Goal: Browse casually: Explore the website without a specific task or goal

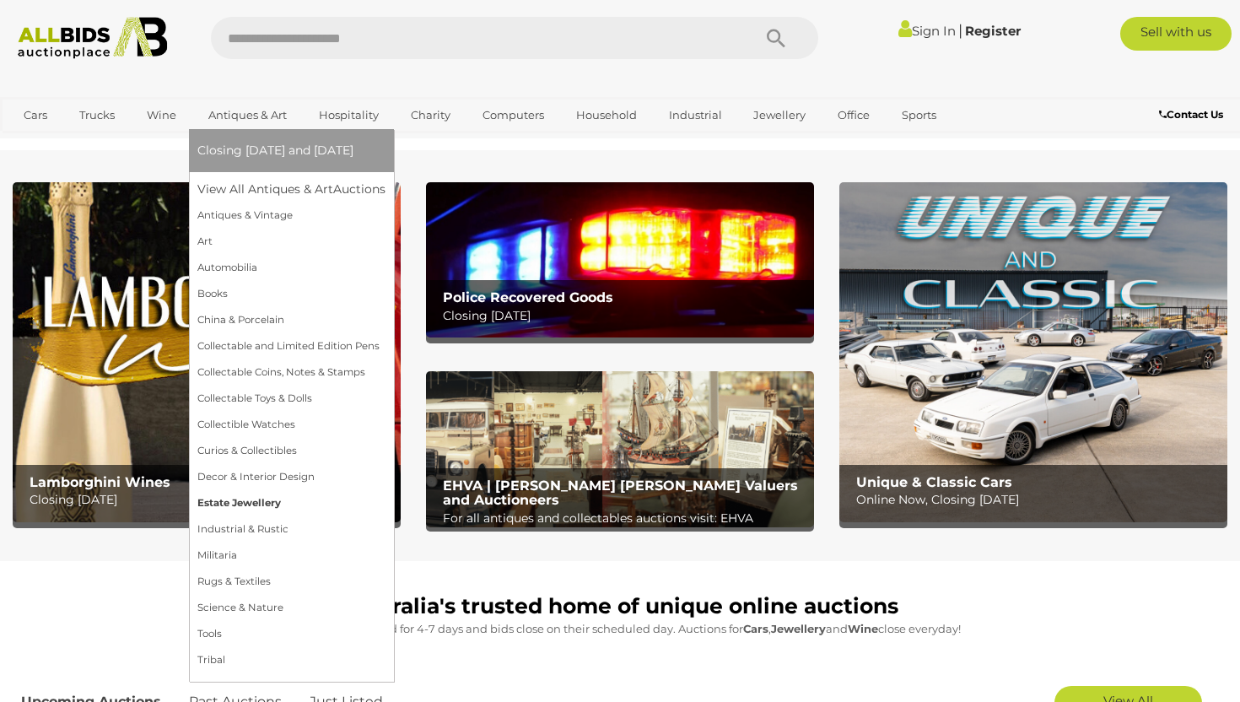
click at [264, 502] on link "Estate Jewellery" at bounding box center [291, 503] width 188 height 26
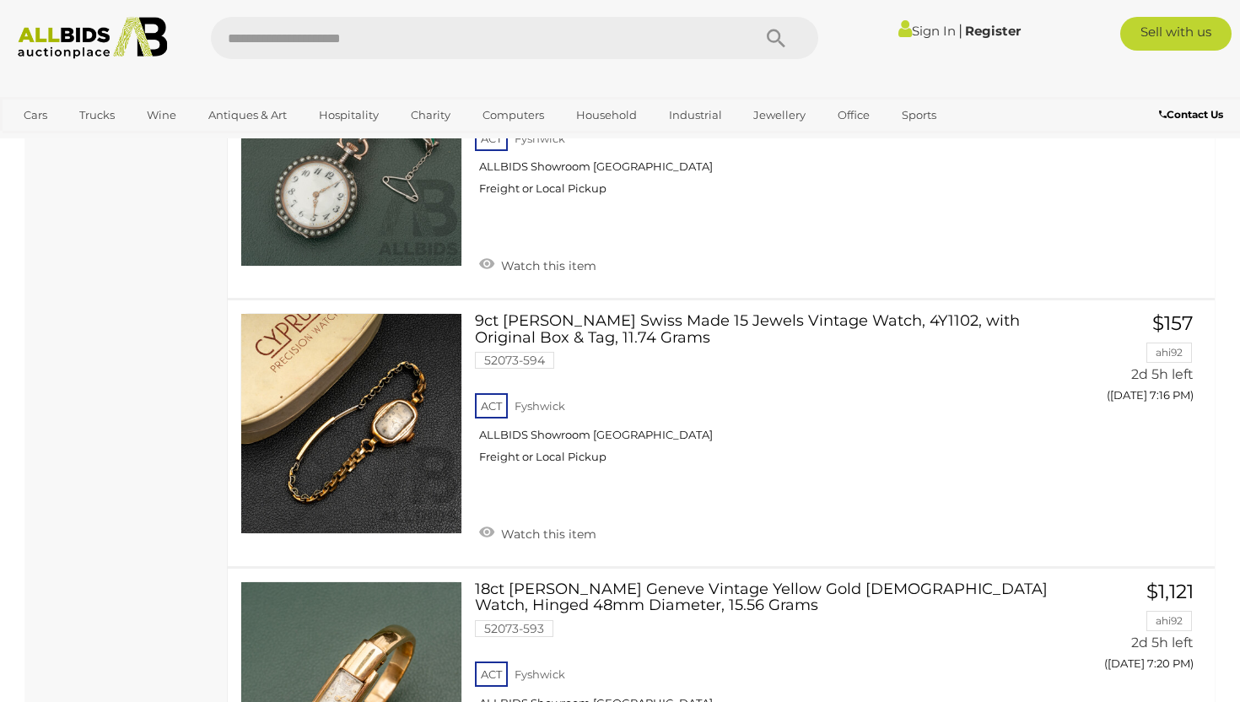
scroll to position [1056, 0]
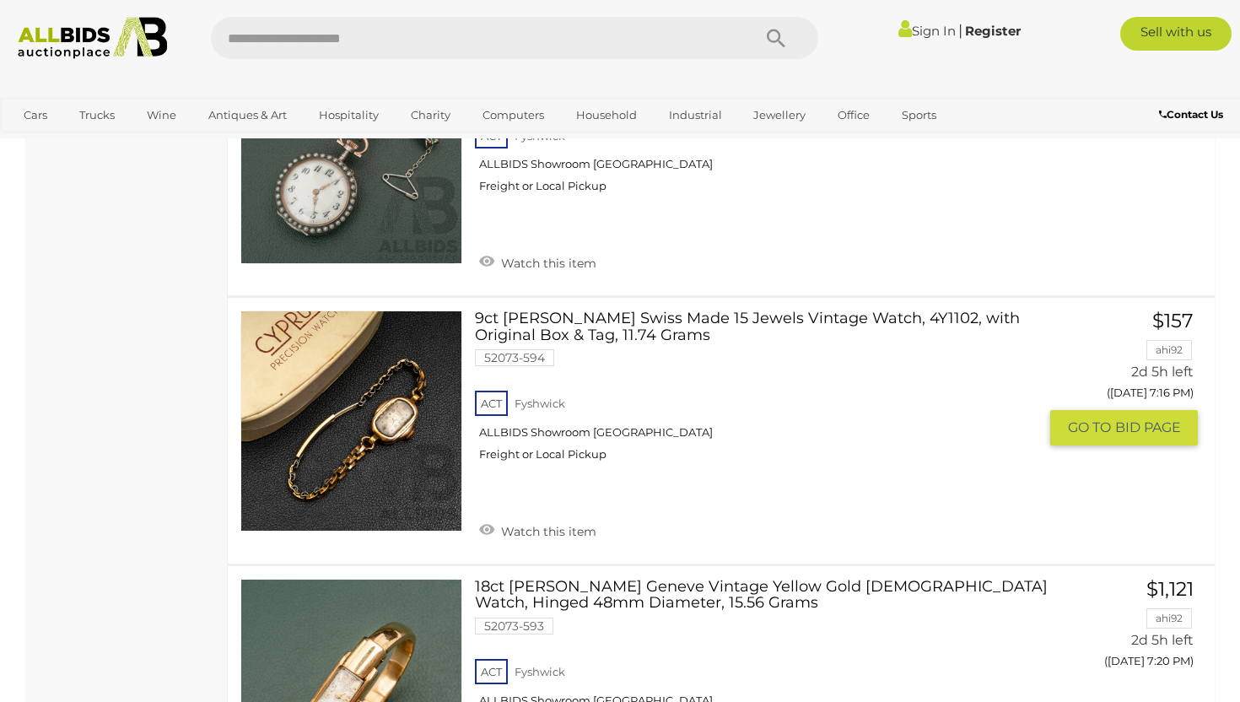
click at [589, 326] on link "9ct Cyrus Swiss Made 15 Jewels Vintage Watch, 4Y1102, with Original Box & Tag, …" at bounding box center [762, 392] width 551 height 164
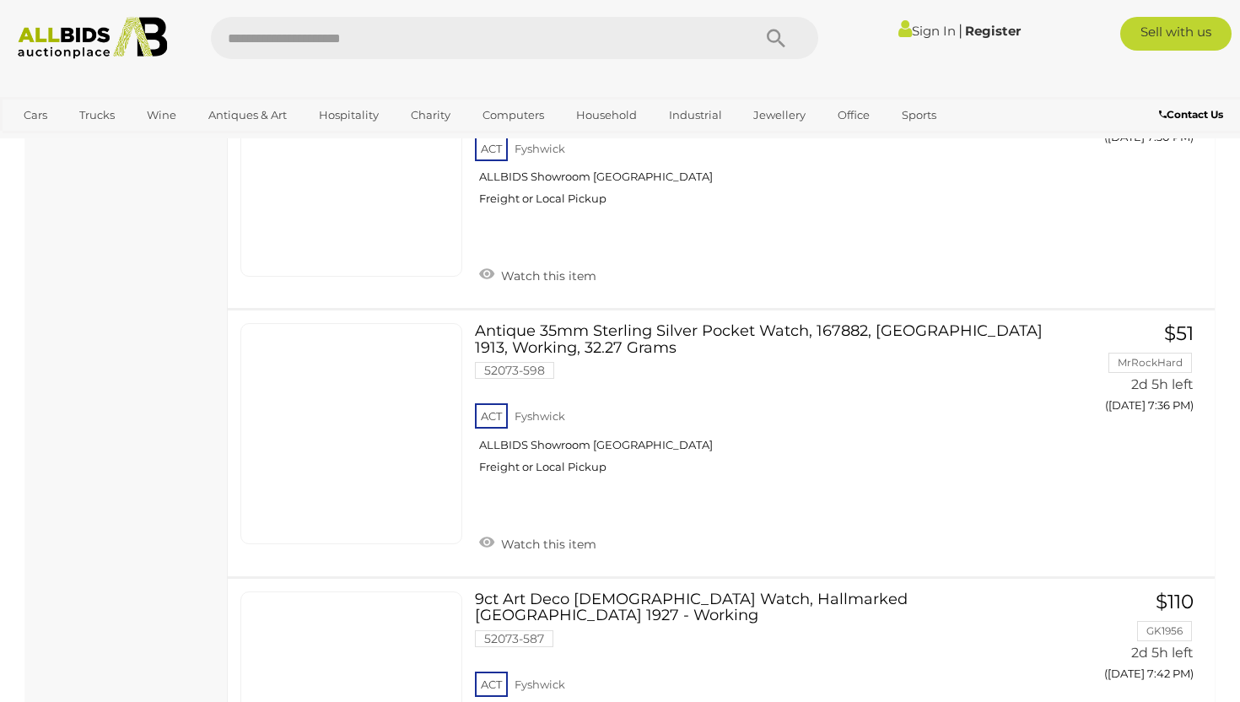
scroll to position [1164, 0]
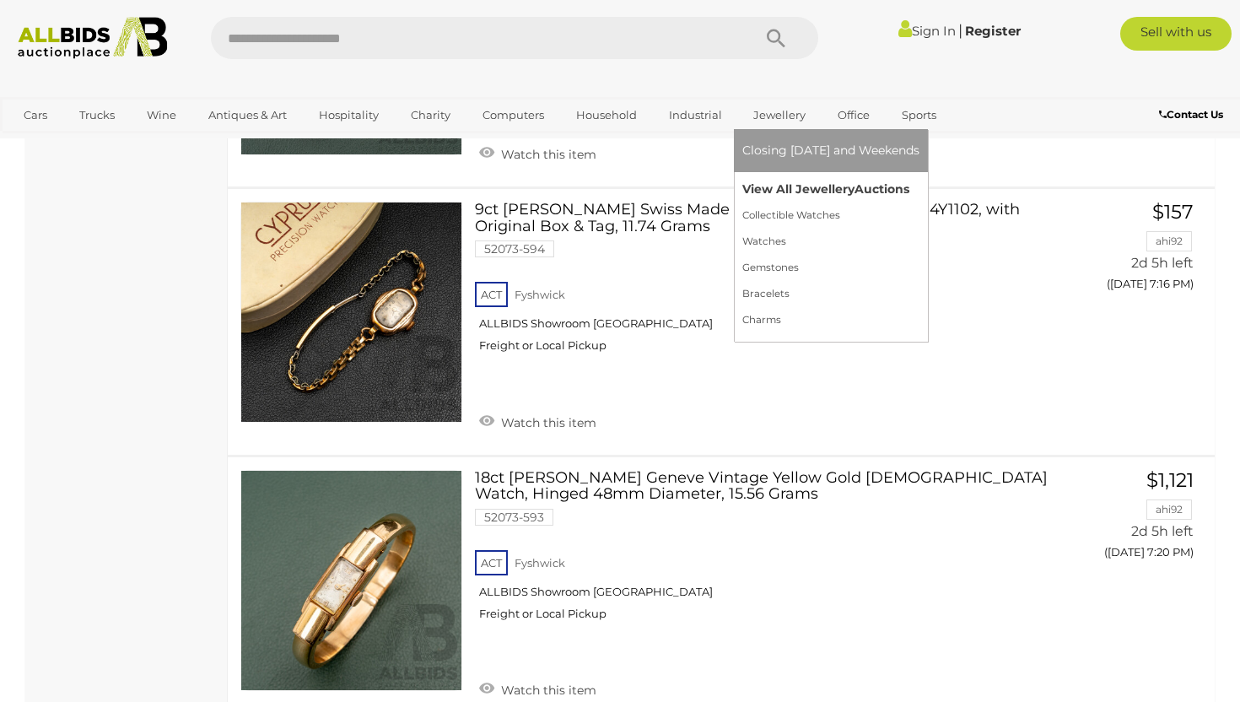
click at [788, 186] on link "View All Jewellery Auctions" at bounding box center [830, 189] width 177 height 26
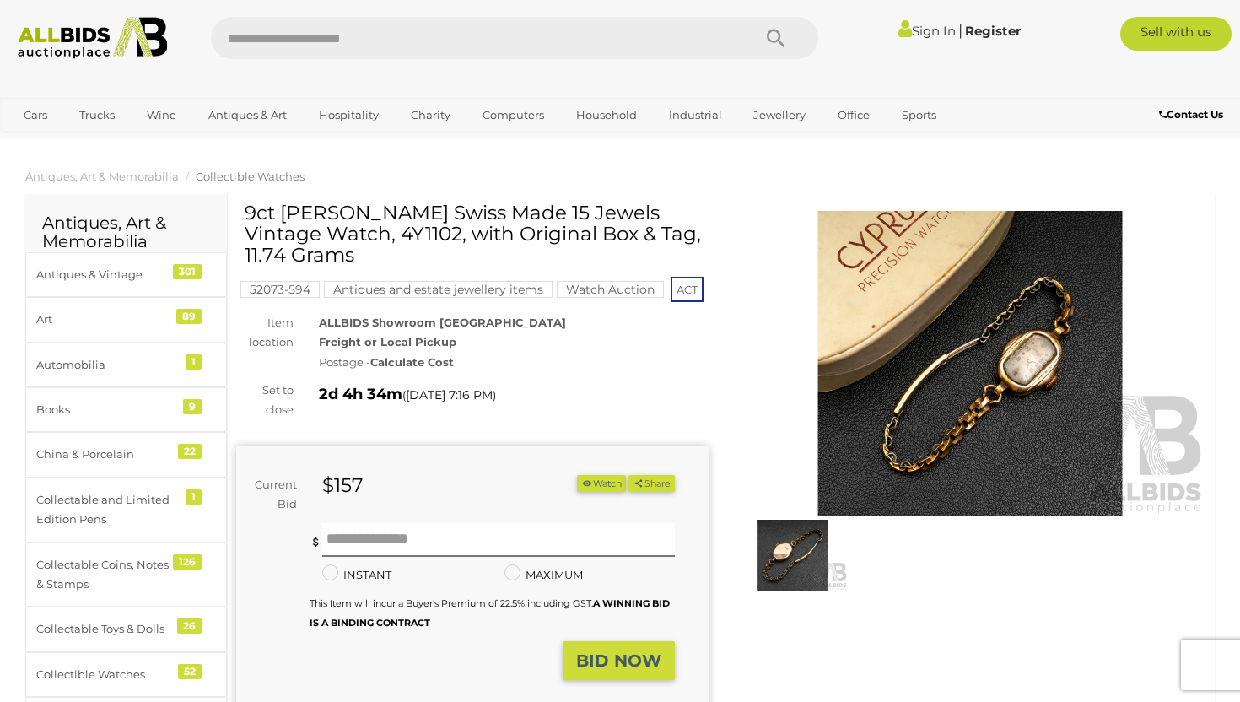
click at [1042, 376] on img at bounding box center [970, 363] width 472 height 304
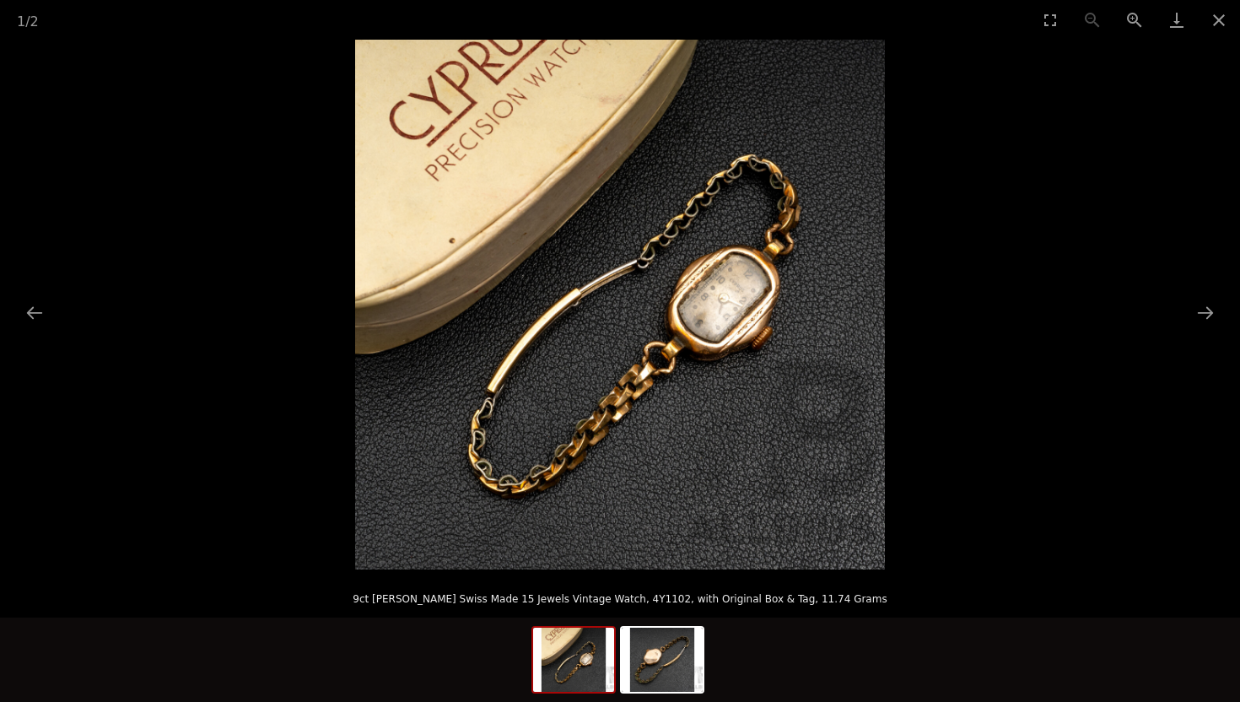
click at [750, 293] on img at bounding box center [620, 305] width 530 height 530
click at [1141, 15] on button "Zoom in" at bounding box center [1134, 20] width 42 height 40
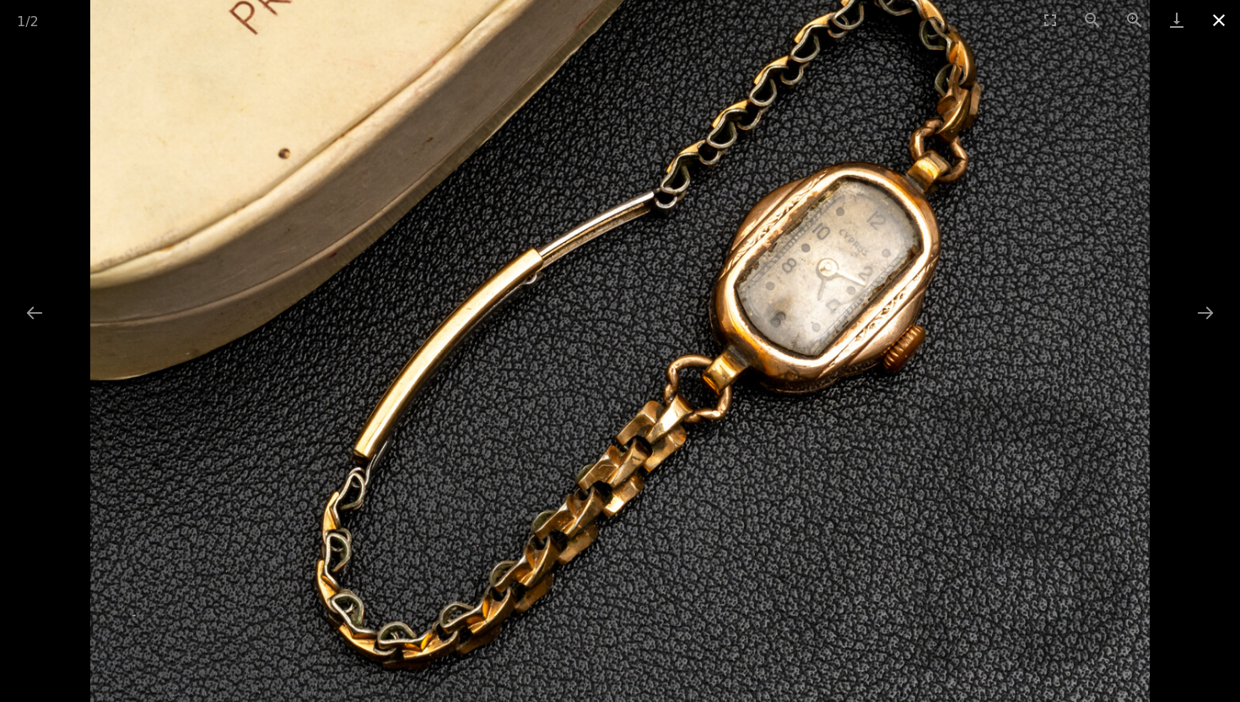
click at [1218, 15] on button "Close gallery" at bounding box center [1218, 20] width 42 height 40
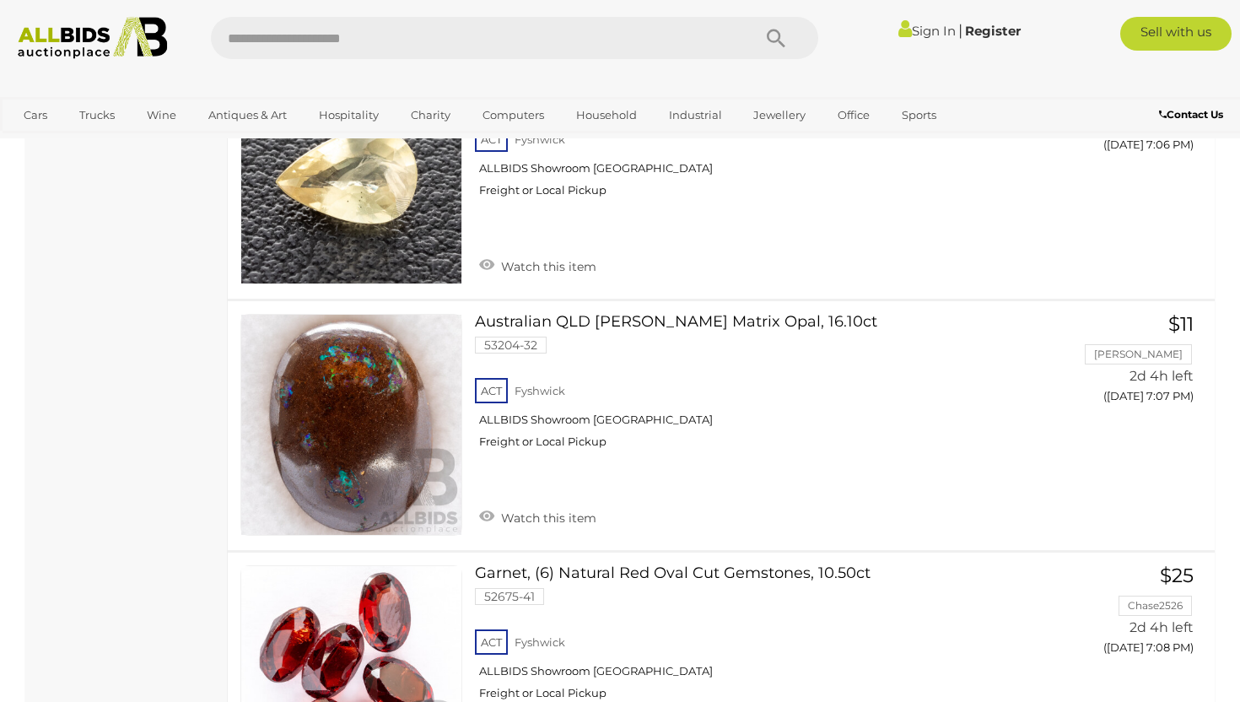
scroll to position [12569, 0]
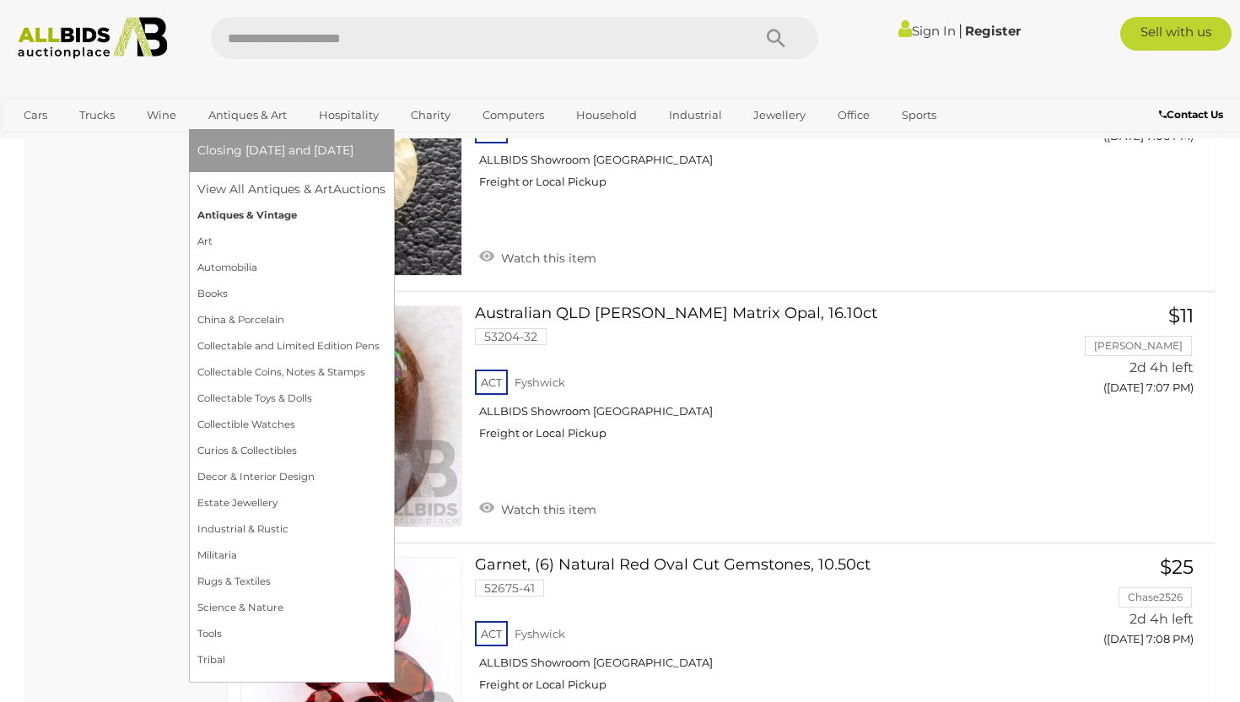
click at [248, 210] on link "Antiques & Vintage" at bounding box center [291, 215] width 188 height 26
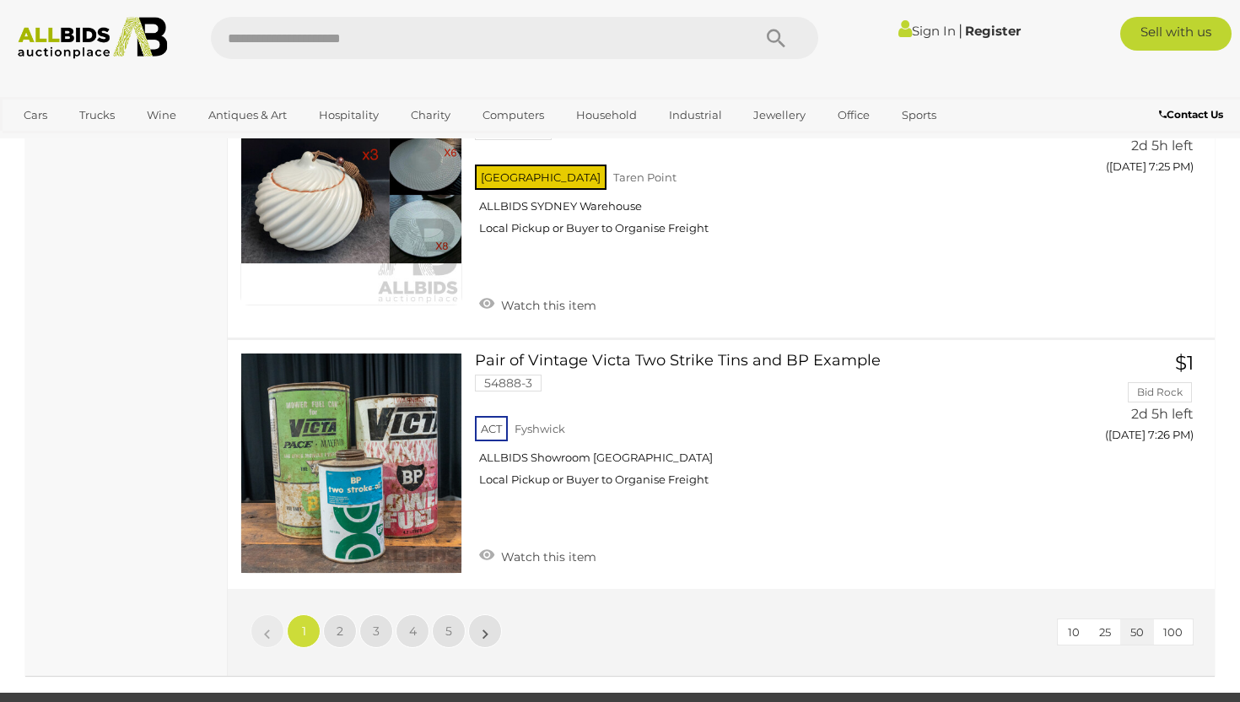
scroll to position [12614, 0]
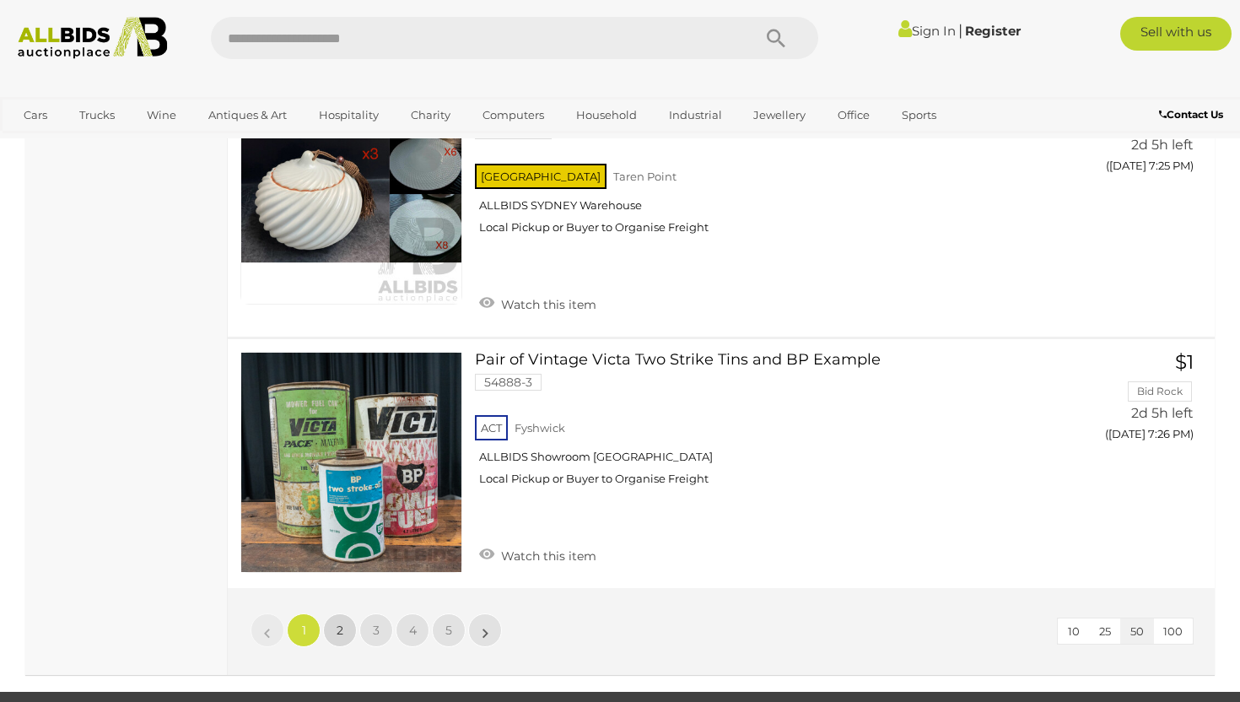
click at [342, 622] on span "2" at bounding box center [339, 629] width 7 height 15
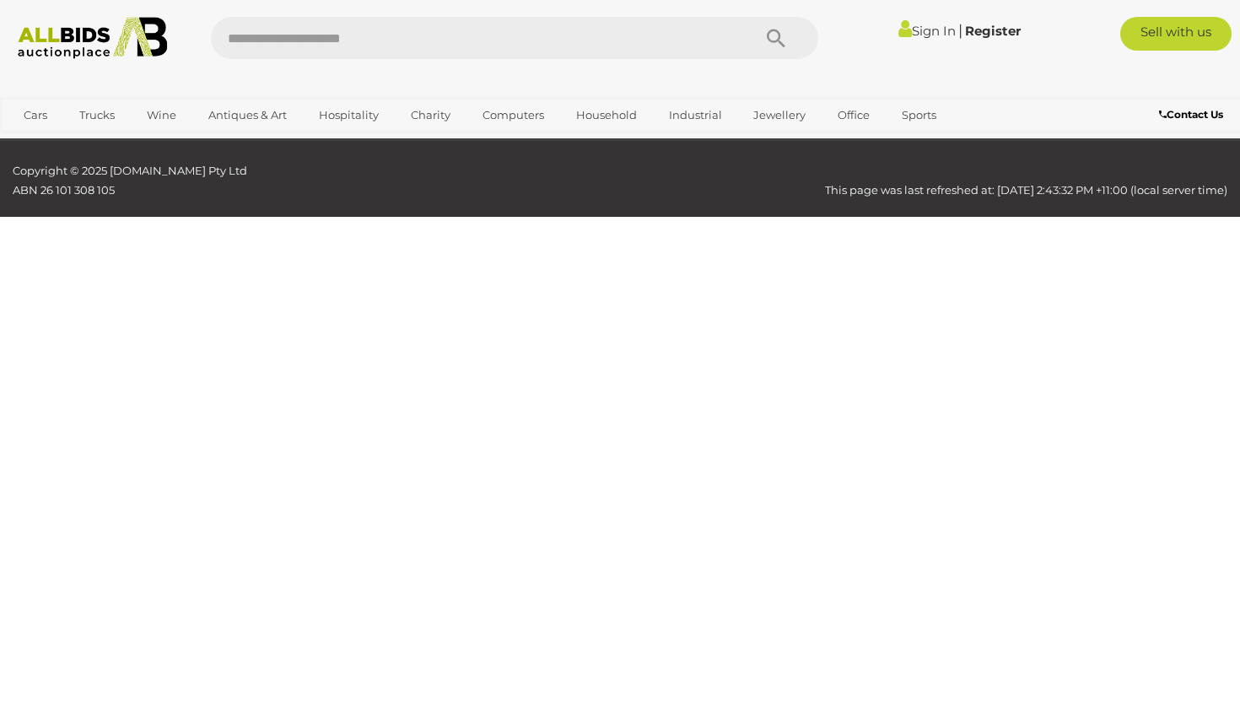
scroll to position [227, 0]
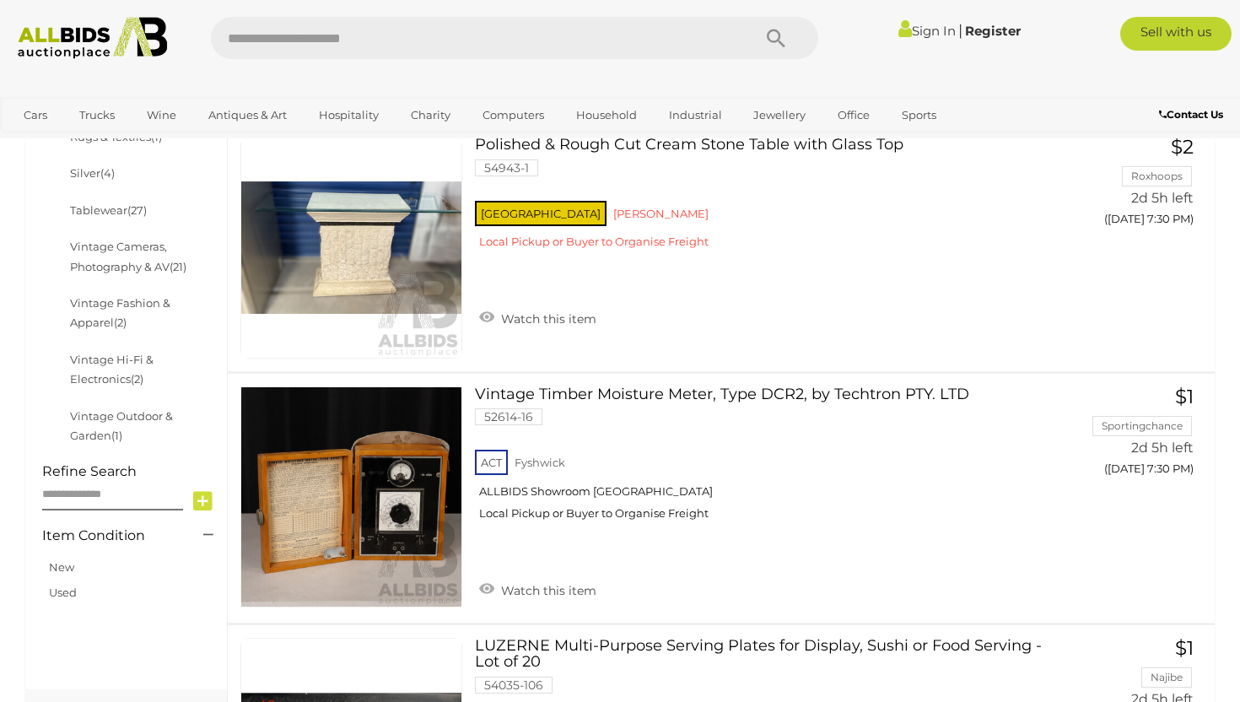
scroll to position [812, 0]
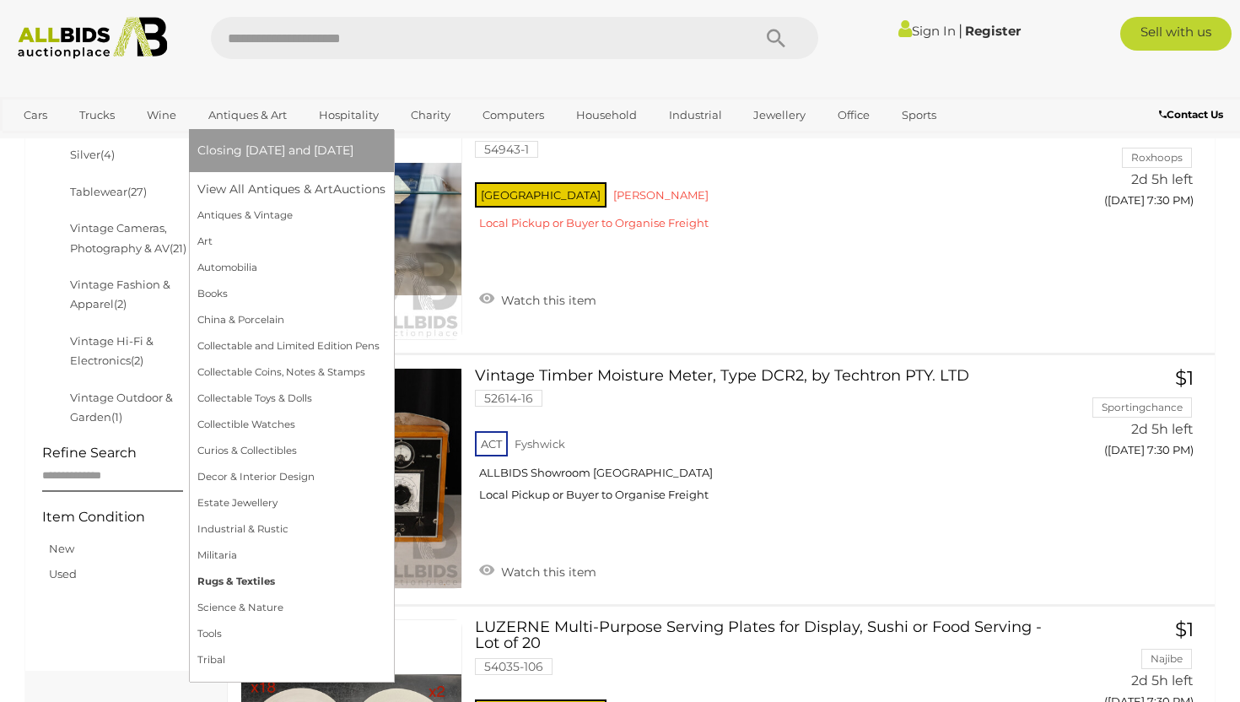
click at [226, 578] on link "Rugs & Textiles" at bounding box center [291, 581] width 188 height 26
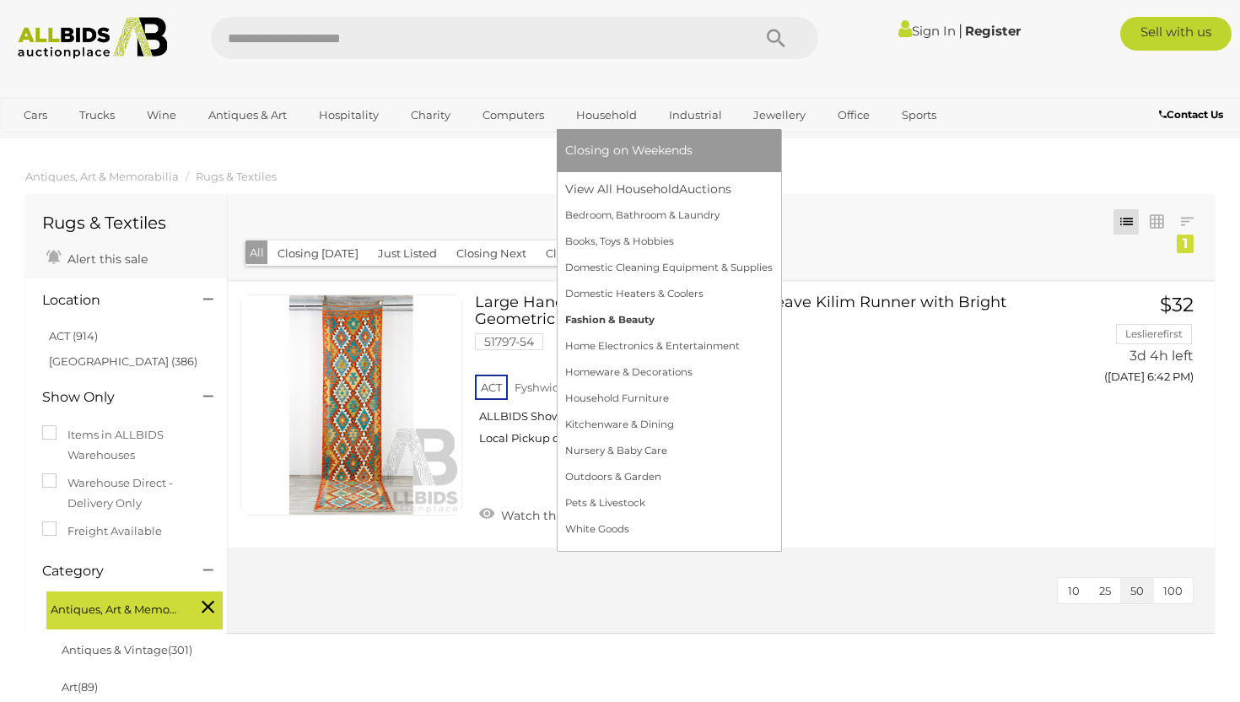
click at [616, 310] on link "Fashion & Beauty" at bounding box center [668, 320] width 207 height 26
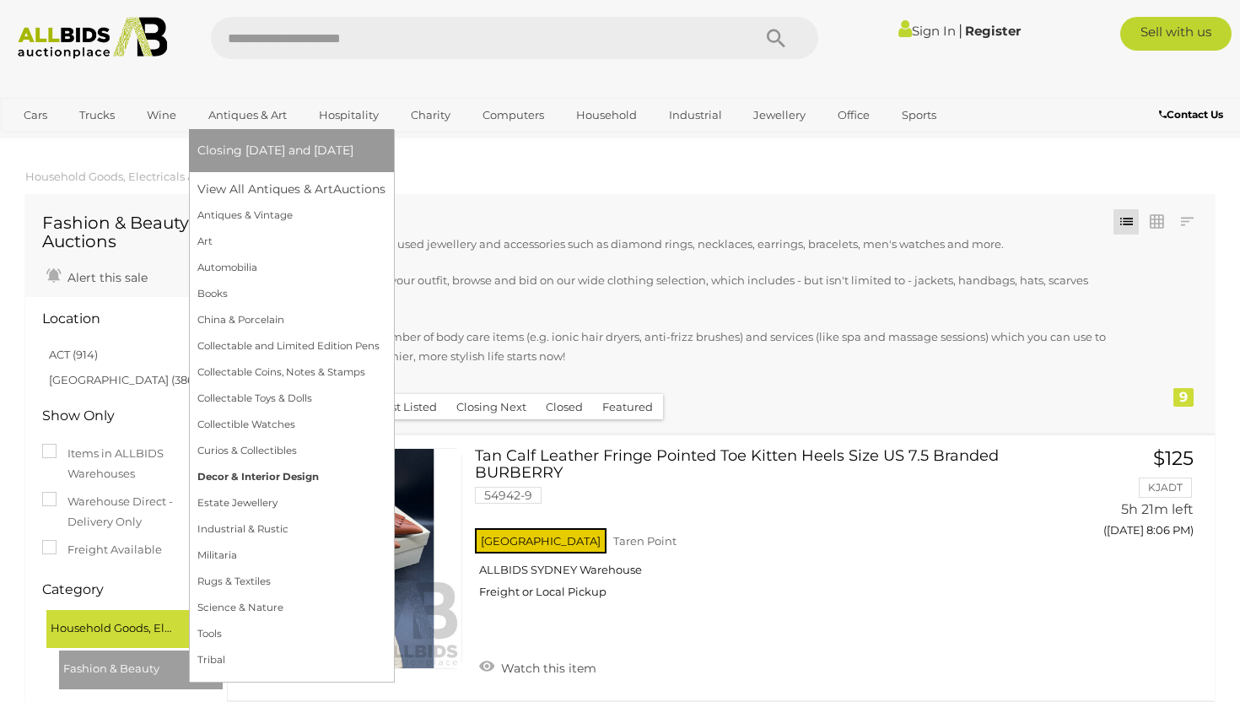
click at [255, 473] on link "Decor & Interior Design" at bounding box center [291, 477] width 188 height 26
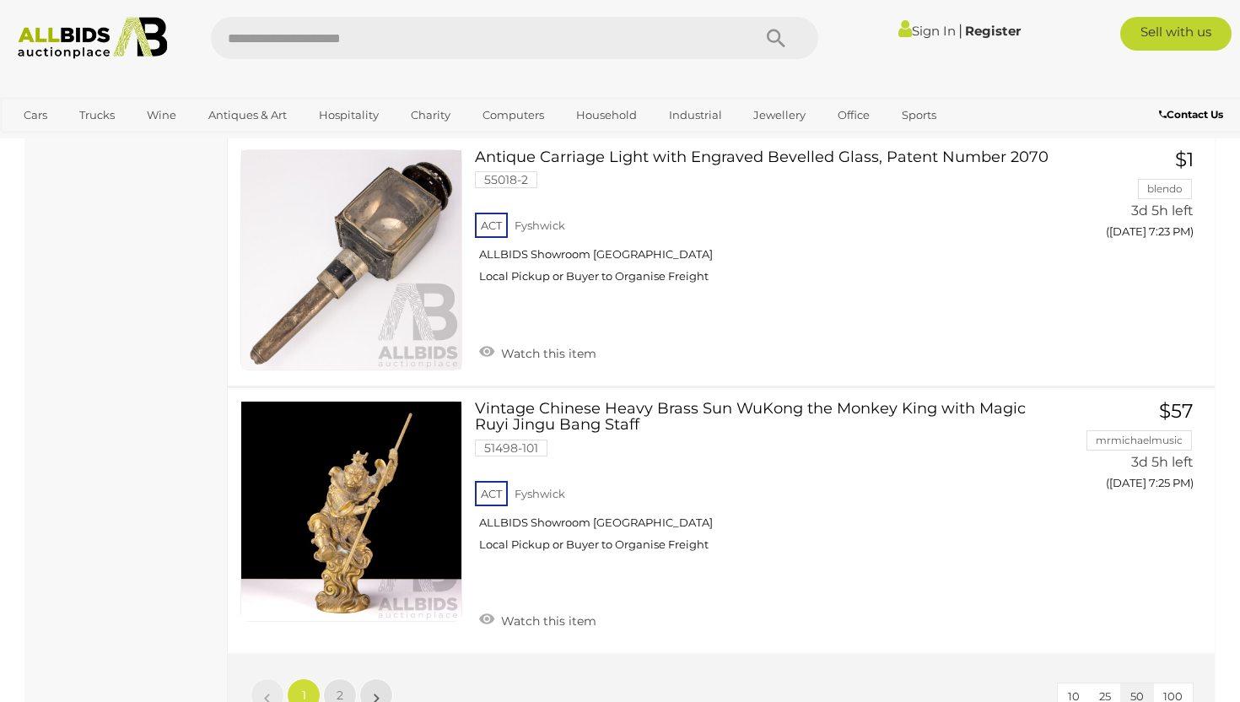
scroll to position [12789, 0]
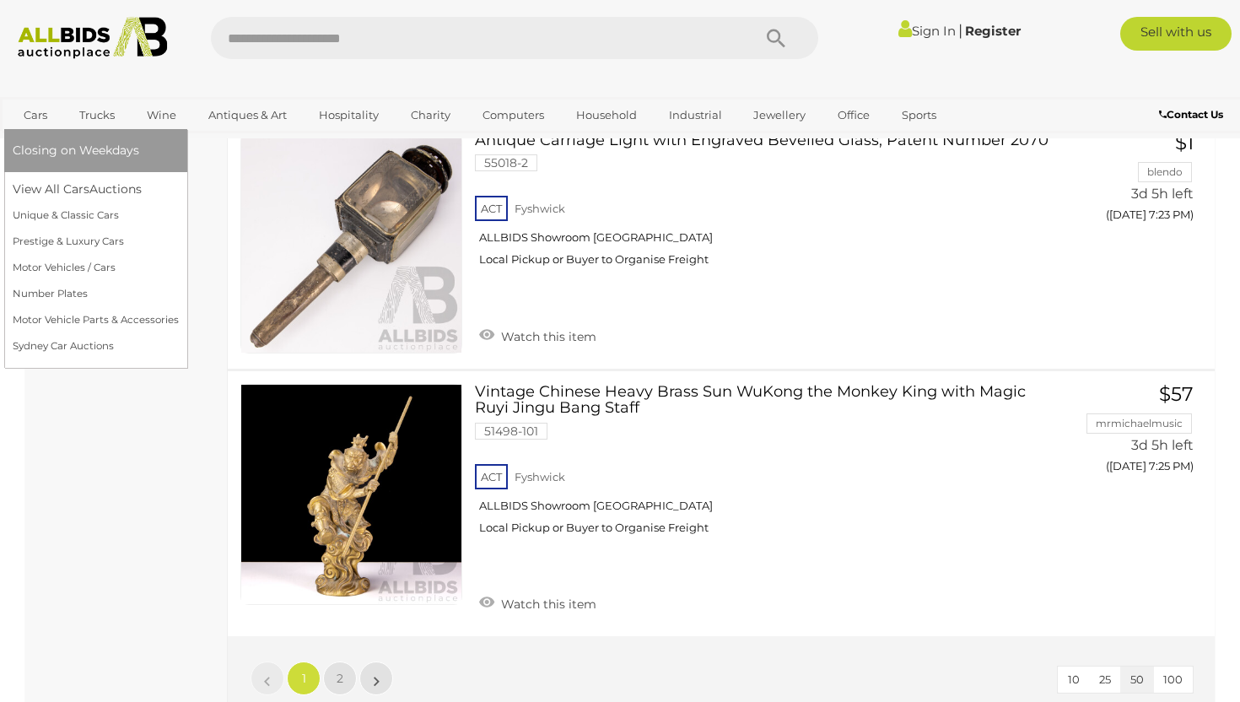
click at [36, 115] on link "Cars" at bounding box center [36, 115] width 46 height 28
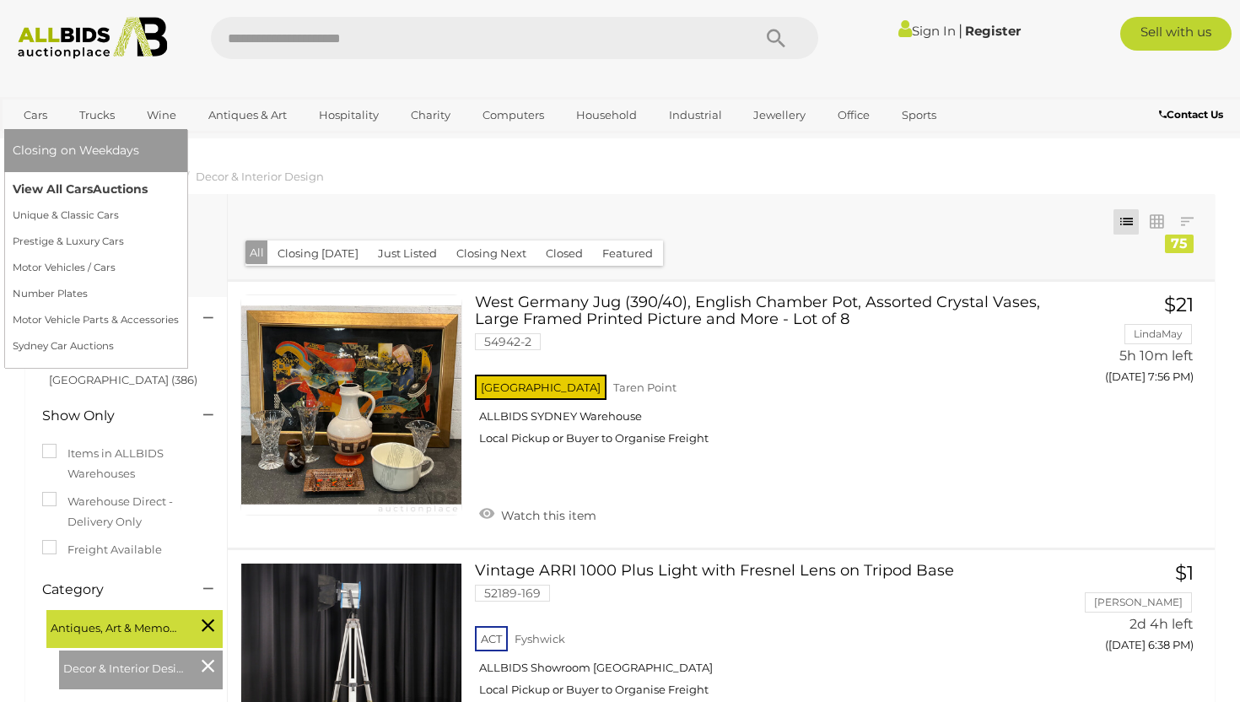
click at [54, 186] on link "View All Cars Auctions" at bounding box center [96, 189] width 166 height 26
